Goal: Task Accomplishment & Management: Complete application form

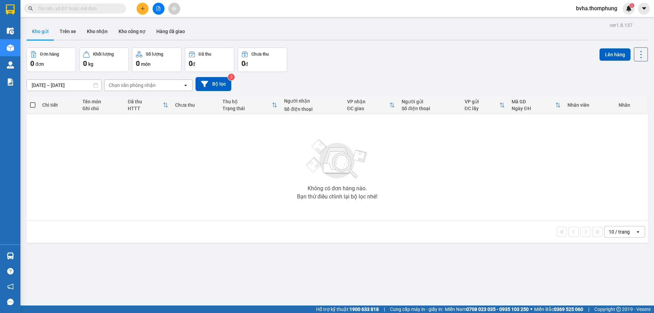
click at [142, 10] on icon "plus" at bounding box center [142, 8] width 5 height 5
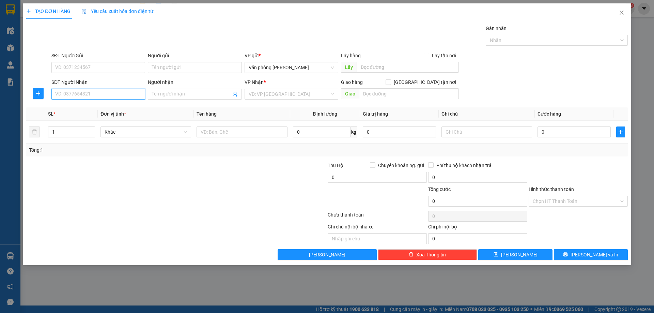
click at [89, 96] on input "SĐT Người Nhận" at bounding box center [98, 94] width 94 height 11
type input "0865362518"
click at [187, 99] on span at bounding box center [195, 94] width 94 height 11
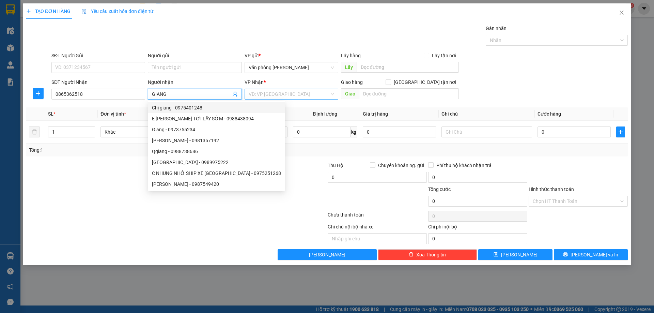
type input "GIANG"
click at [267, 93] on input "search" at bounding box center [289, 94] width 81 height 10
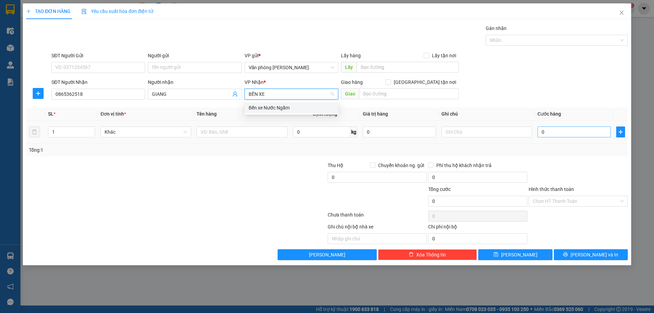
type input "BẾN XE"
click at [553, 133] on input "0" at bounding box center [573, 131] width 73 height 11
type input "3"
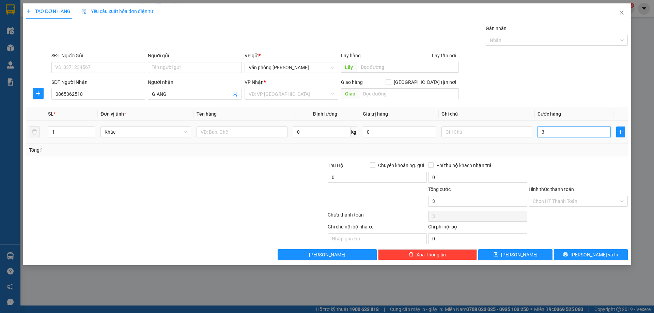
type input "30"
type input "300"
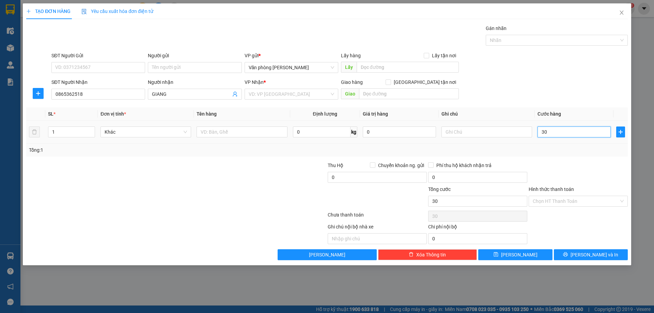
type input "300"
type input "3.000"
type input "30.000"
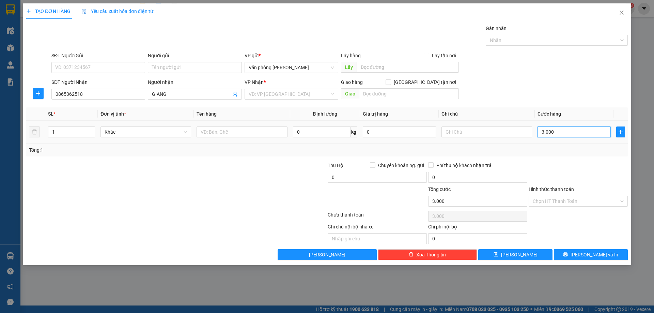
type input "30.000"
click at [574, 202] on input "Hình thức thanh toán" at bounding box center [575, 201] width 86 height 10
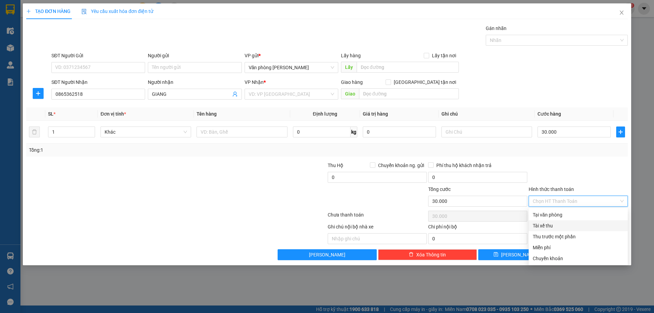
click at [551, 227] on div "Tài xế thu" at bounding box center [577, 225] width 91 height 7
type input "0"
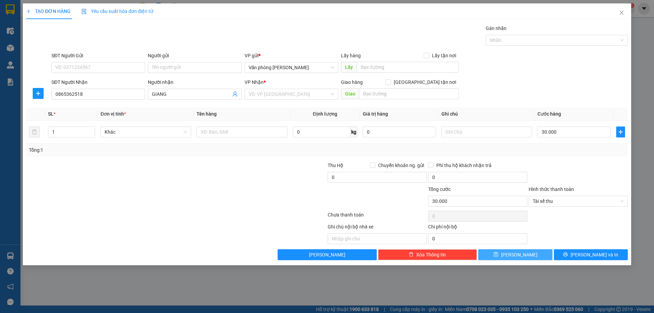
click at [515, 256] on span "[PERSON_NAME]" at bounding box center [519, 254] width 36 height 7
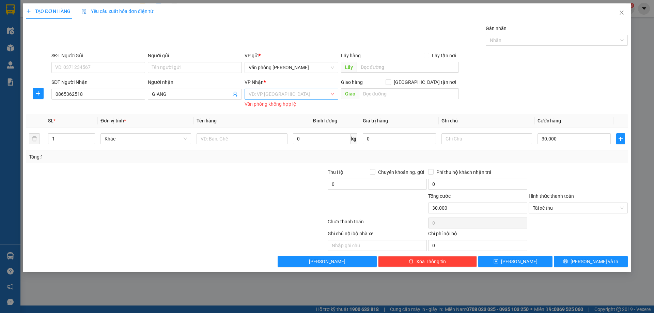
click at [259, 94] on input "search" at bounding box center [289, 94] width 81 height 10
type input "BÊN"
click at [271, 107] on div "Bến xe Nước Ngầm" at bounding box center [291, 107] width 85 height 7
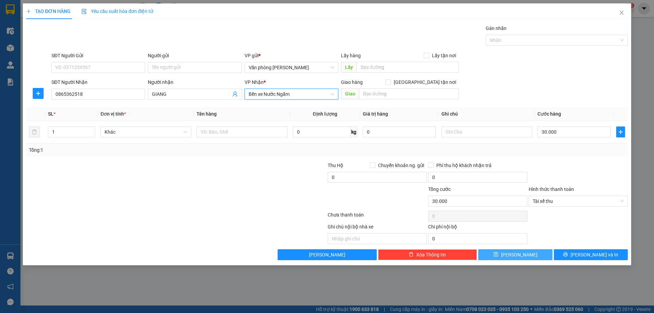
click at [522, 254] on span "[PERSON_NAME]" at bounding box center [519, 254] width 36 height 7
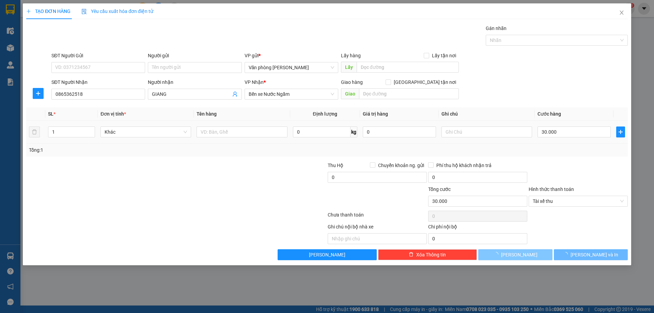
type input "0"
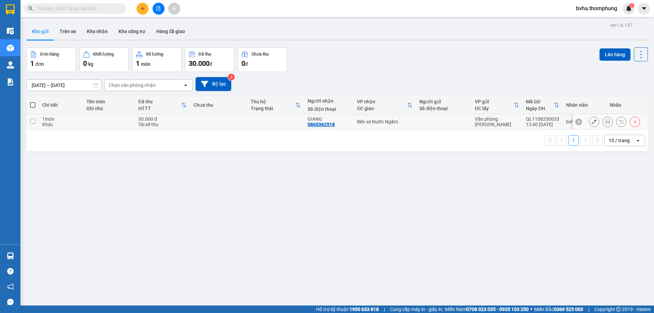
click at [33, 121] on input "checkbox" at bounding box center [32, 120] width 5 height 5
checkbox input "true"
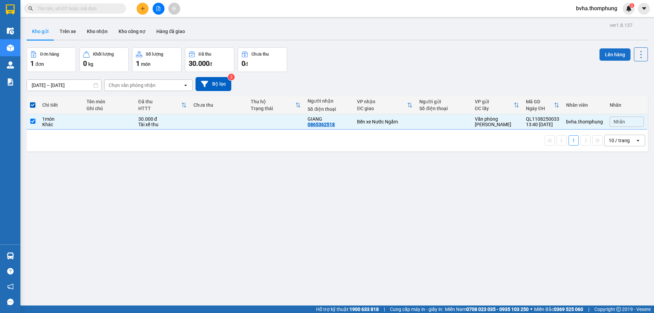
click at [610, 57] on button "Lên hàng" at bounding box center [614, 54] width 31 height 12
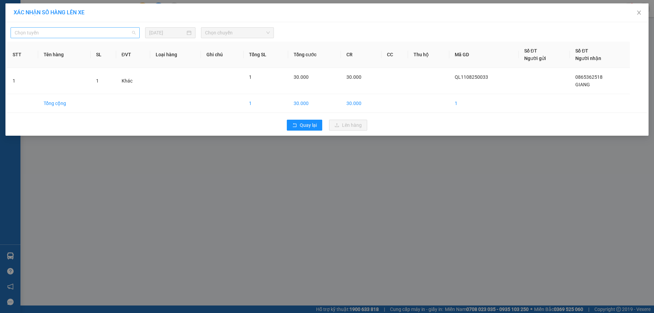
click at [80, 36] on span "Chọn tuyến" at bounding box center [75, 33] width 121 height 10
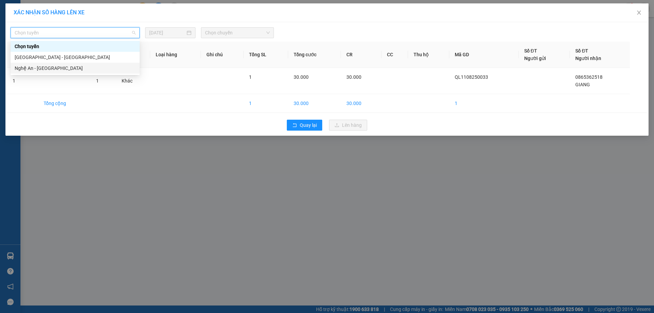
click at [48, 69] on div "Nghệ An - [GEOGRAPHIC_DATA]" at bounding box center [75, 67] width 121 height 7
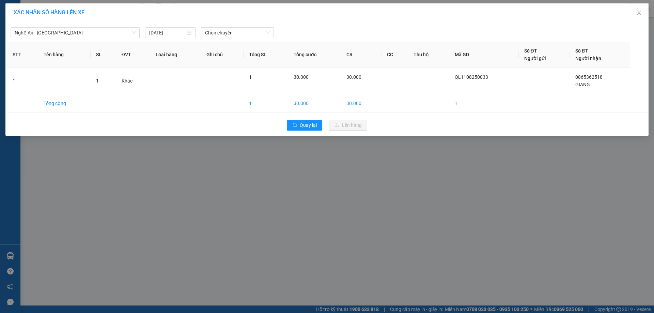
click at [196, 33] on div "[DATE]" at bounding box center [170, 32] width 56 height 11
click at [211, 32] on span "Chọn chuyến" at bounding box center [237, 33] width 65 height 10
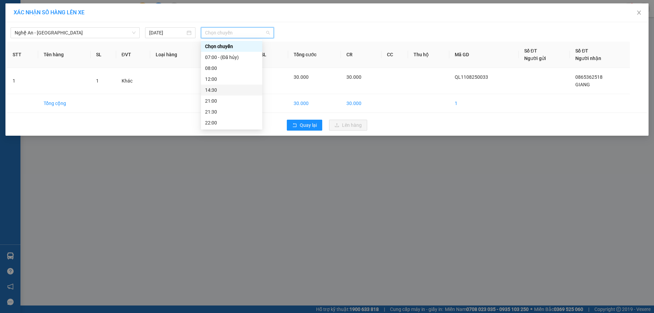
click at [215, 89] on div "14:30" at bounding box center [231, 89] width 53 height 7
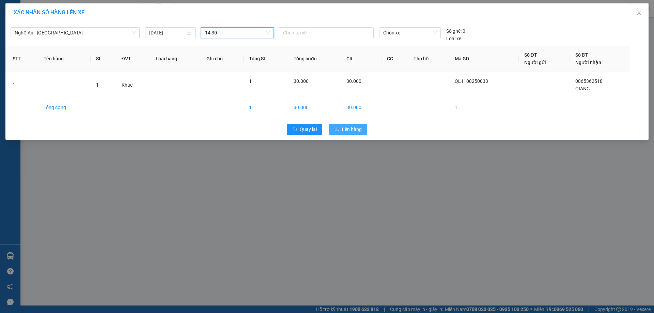
click at [363, 129] on button "Lên hàng" at bounding box center [348, 129] width 38 height 11
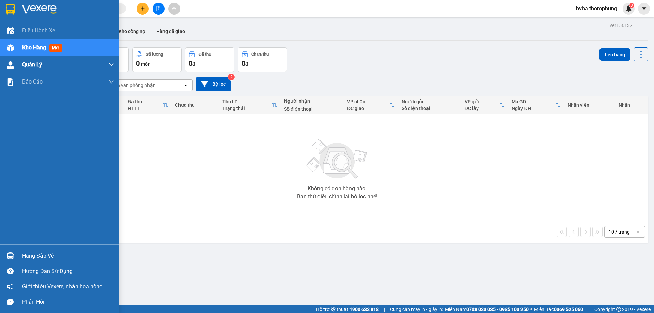
click at [43, 68] on div "Điều hành xe Kho hàng mới Quản [PERSON_NAME] lý thu hộ Quản lý chuyến Quản lý k…" at bounding box center [59, 133] width 119 height 222
